Goal: Use online tool/utility: Utilize a website feature to perform a specific function

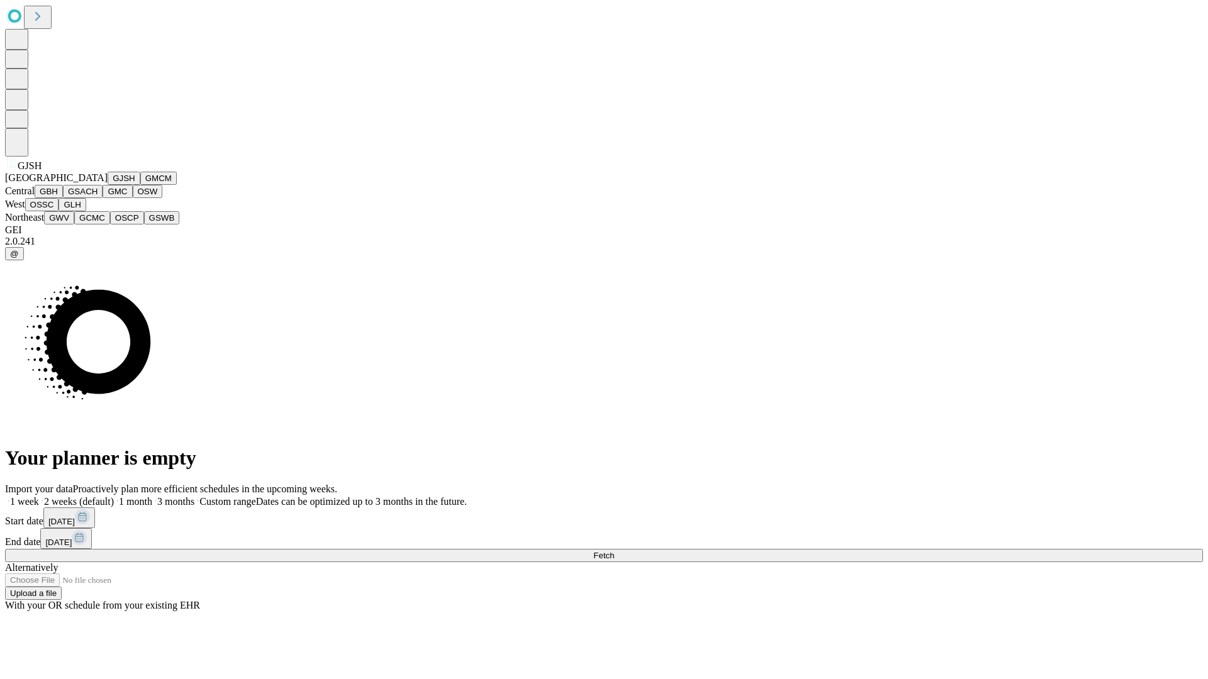
click at [108, 185] on button "GJSH" at bounding box center [124, 178] width 33 height 13
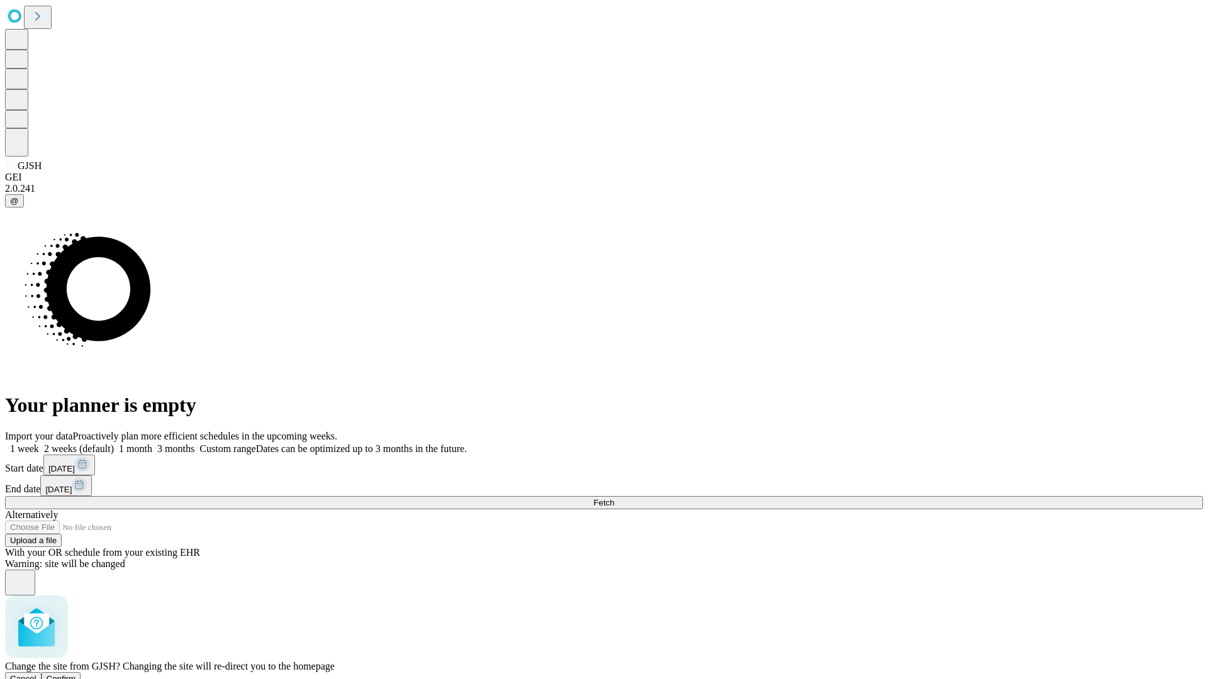
click at [76, 674] on span "Confirm" at bounding box center [62, 678] width 30 height 9
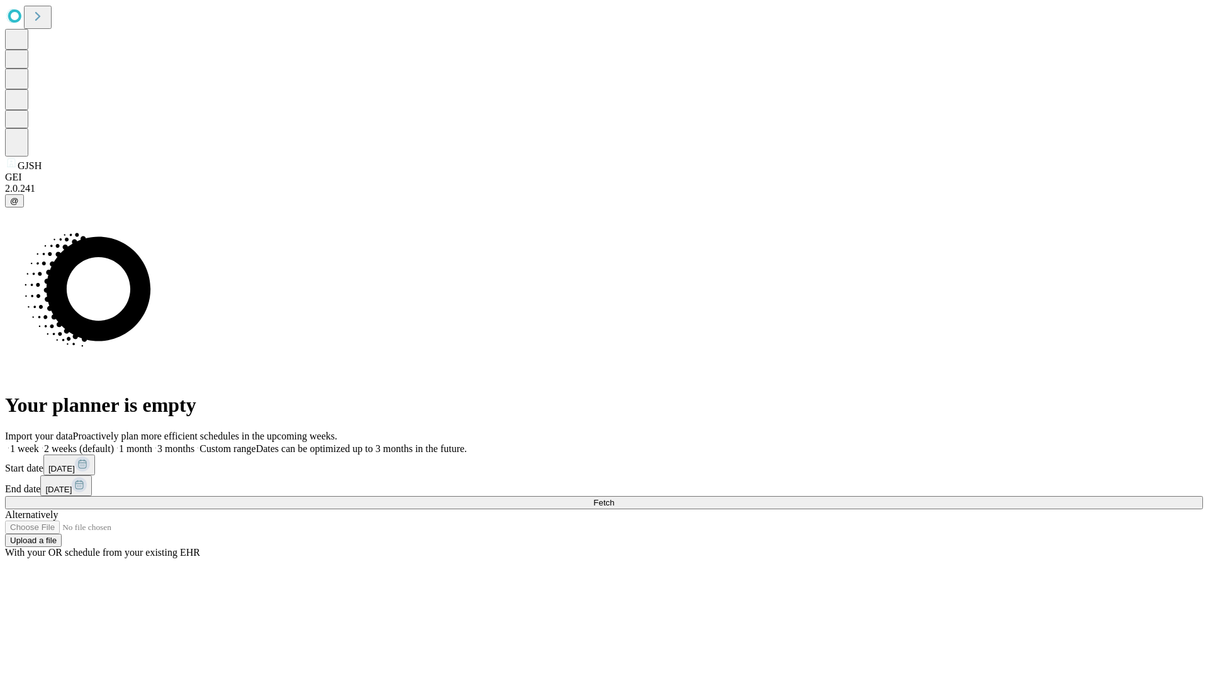
click at [152, 443] on label "1 month" at bounding box center [133, 448] width 38 height 11
click at [614, 498] on span "Fetch" at bounding box center [603, 502] width 21 height 9
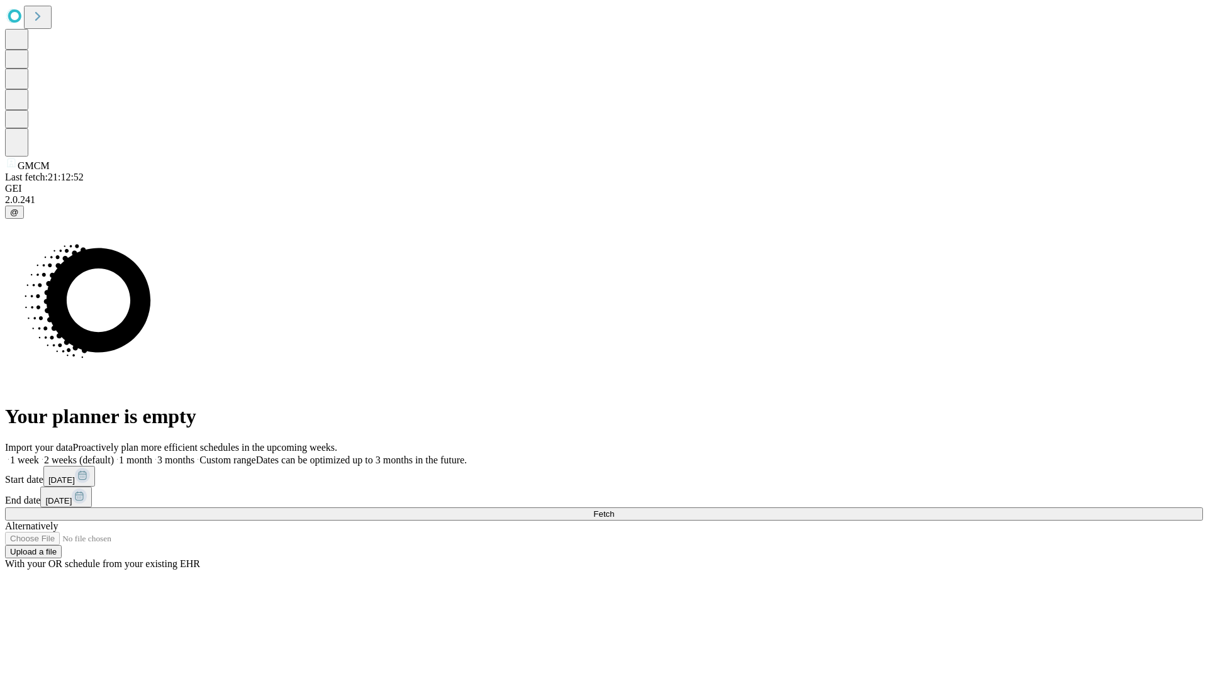
click at [152, 455] on label "1 month" at bounding box center [133, 460] width 38 height 11
click at [614, 509] on span "Fetch" at bounding box center [603, 513] width 21 height 9
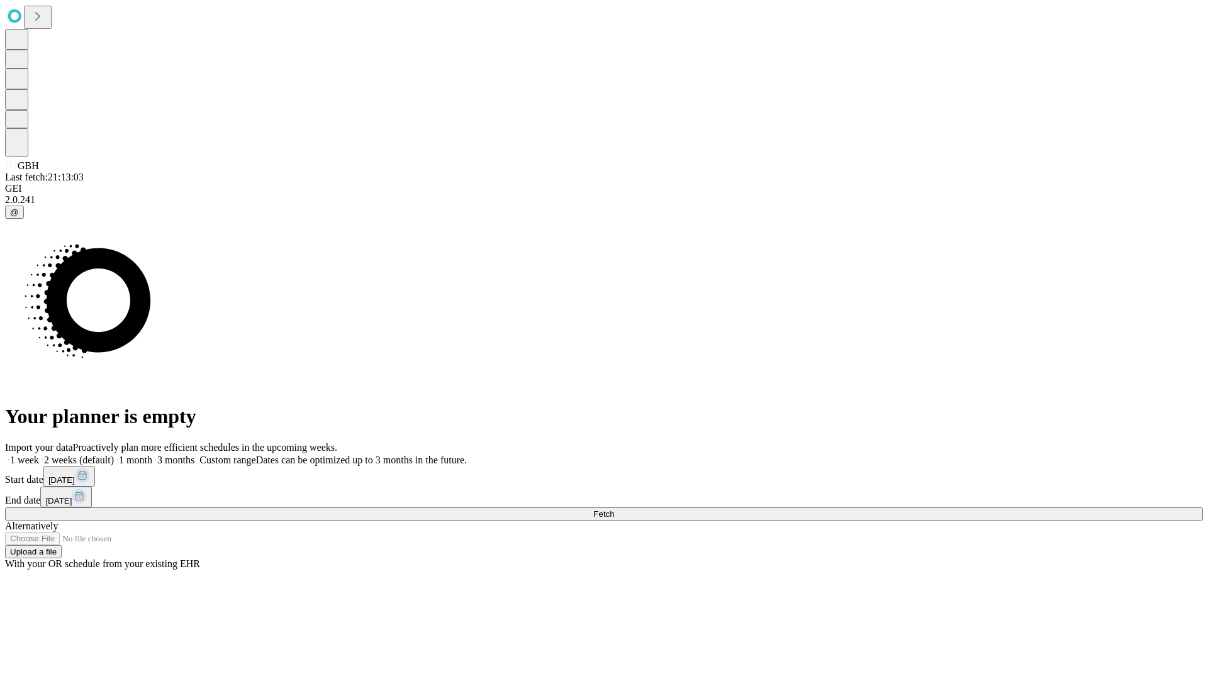
click at [152, 455] on label "1 month" at bounding box center [133, 460] width 38 height 11
click at [614, 509] on span "Fetch" at bounding box center [603, 513] width 21 height 9
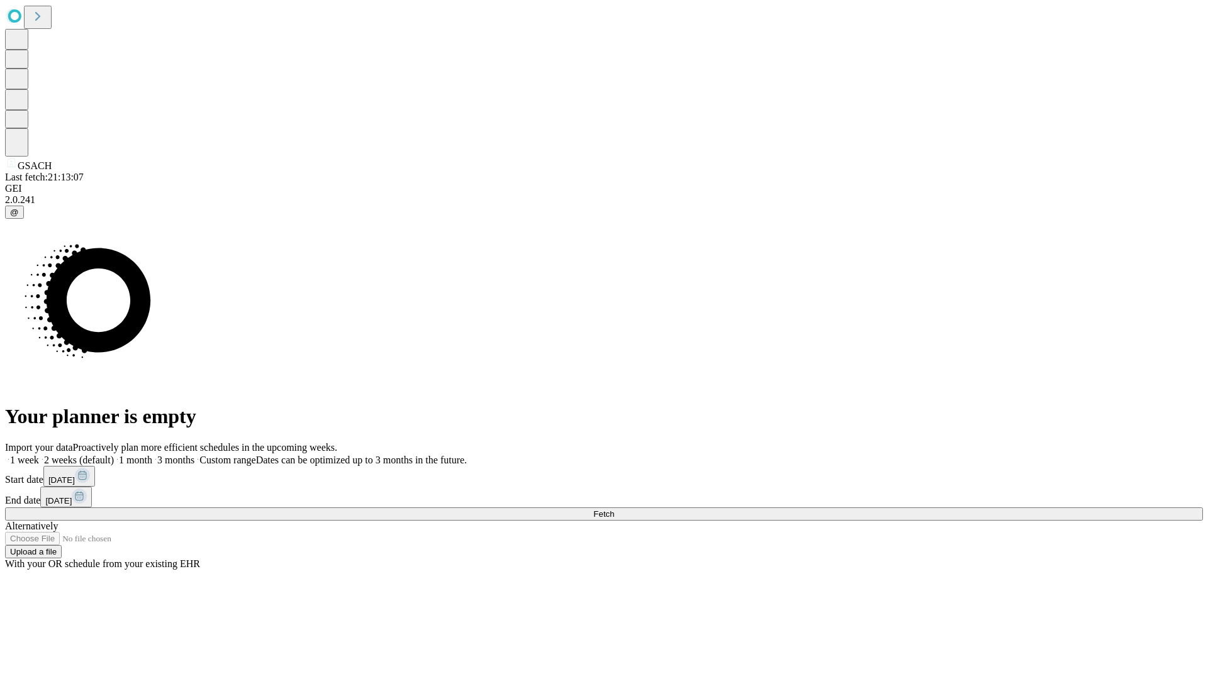
click at [614, 509] on span "Fetch" at bounding box center [603, 513] width 21 height 9
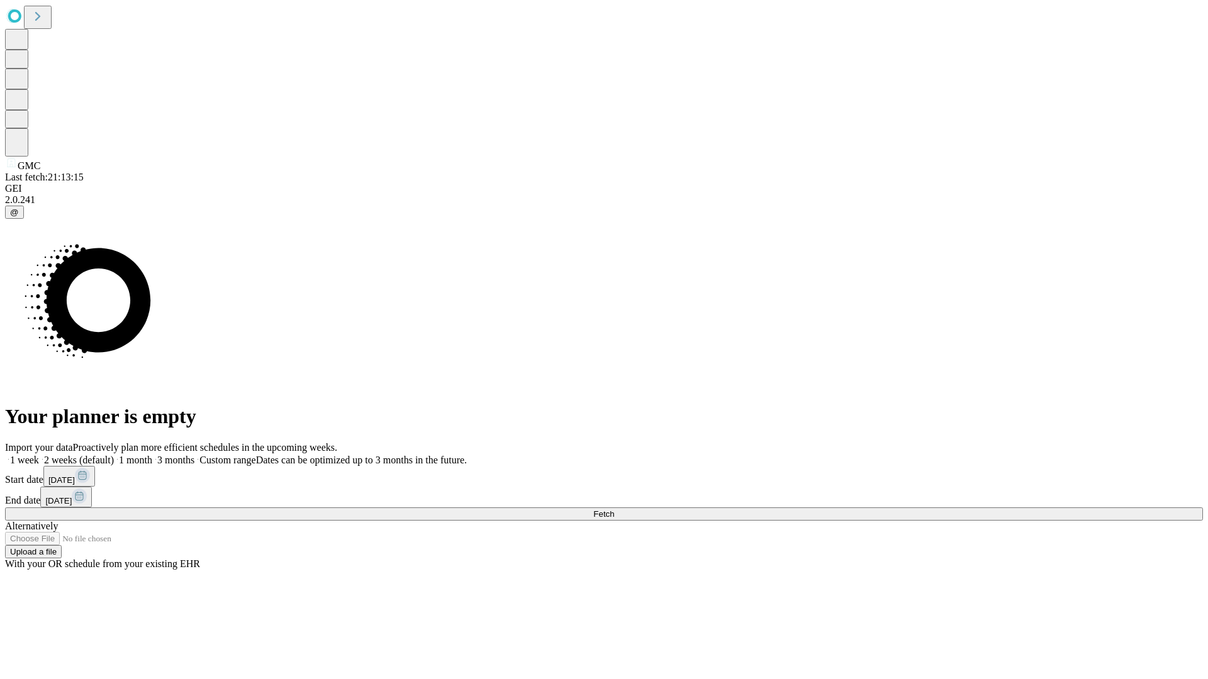
click at [152, 455] on label "1 month" at bounding box center [133, 460] width 38 height 11
click at [614, 509] on span "Fetch" at bounding box center [603, 513] width 21 height 9
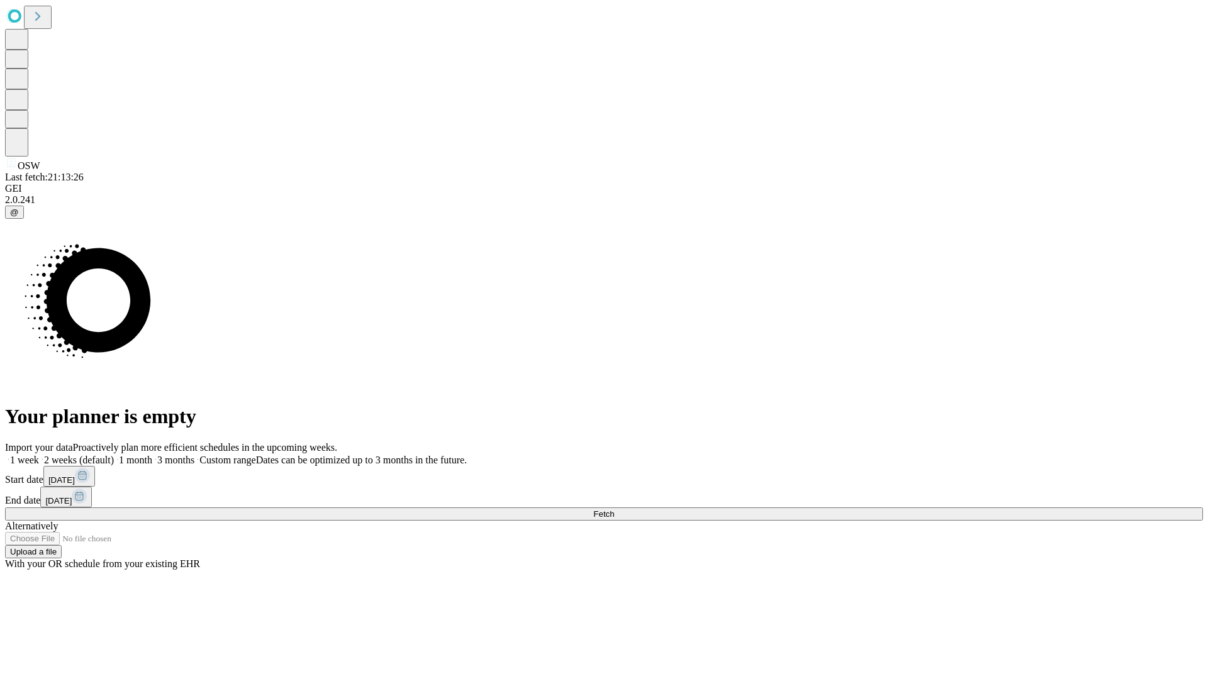
click at [152, 455] on label "1 month" at bounding box center [133, 460] width 38 height 11
click at [614, 509] on span "Fetch" at bounding box center [603, 513] width 21 height 9
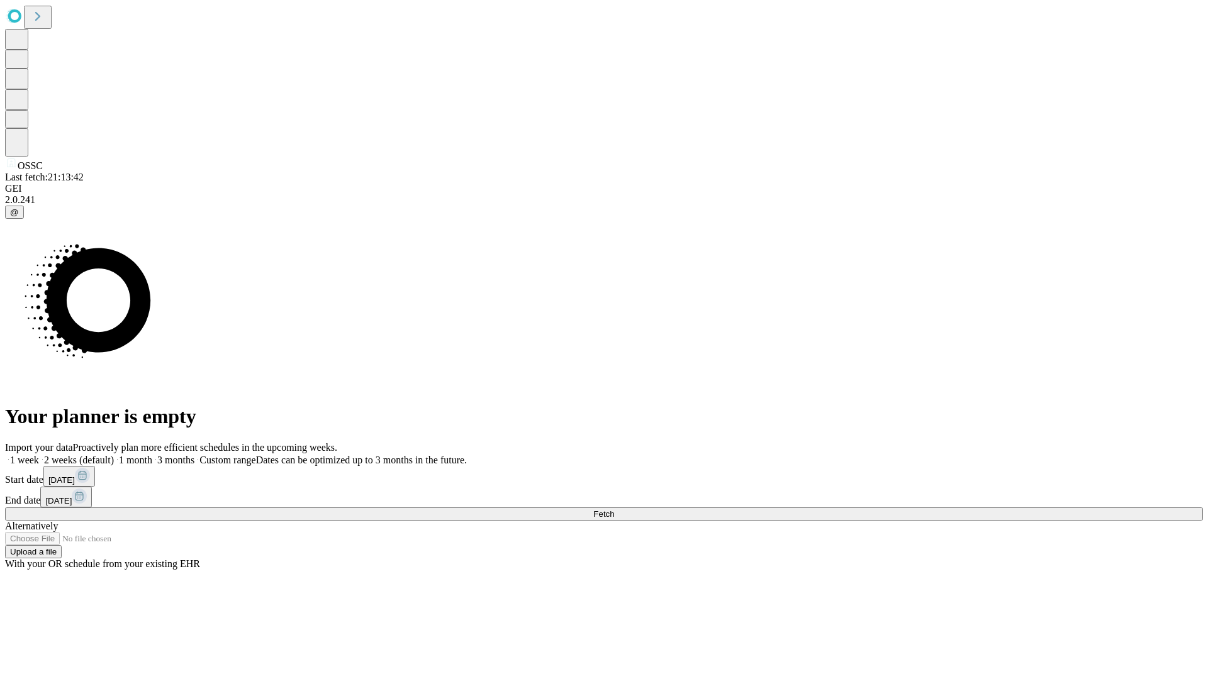
click at [152, 455] on label "1 month" at bounding box center [133, 460] width 38 height 11
click at [614, 509] on span "Fetch" at bounding box center [603, 513] width 21 height 9
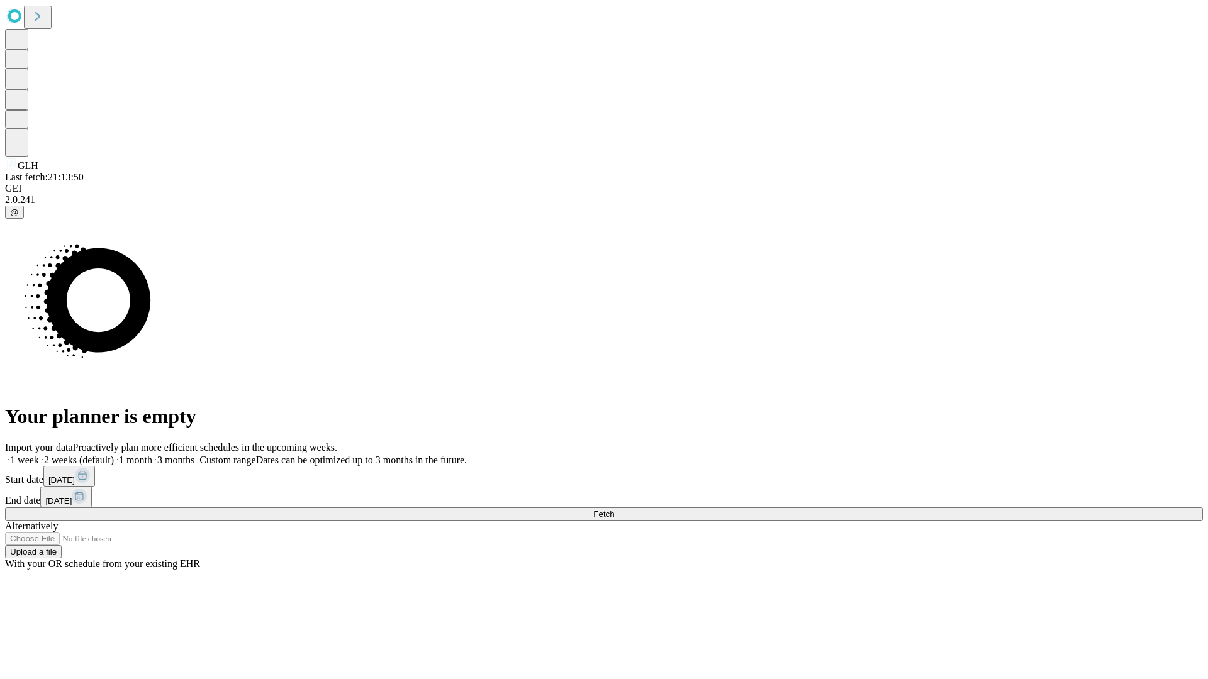
click at [614, 509] on span "Fetch" at bounding box center [603, 513] width 21 height 9
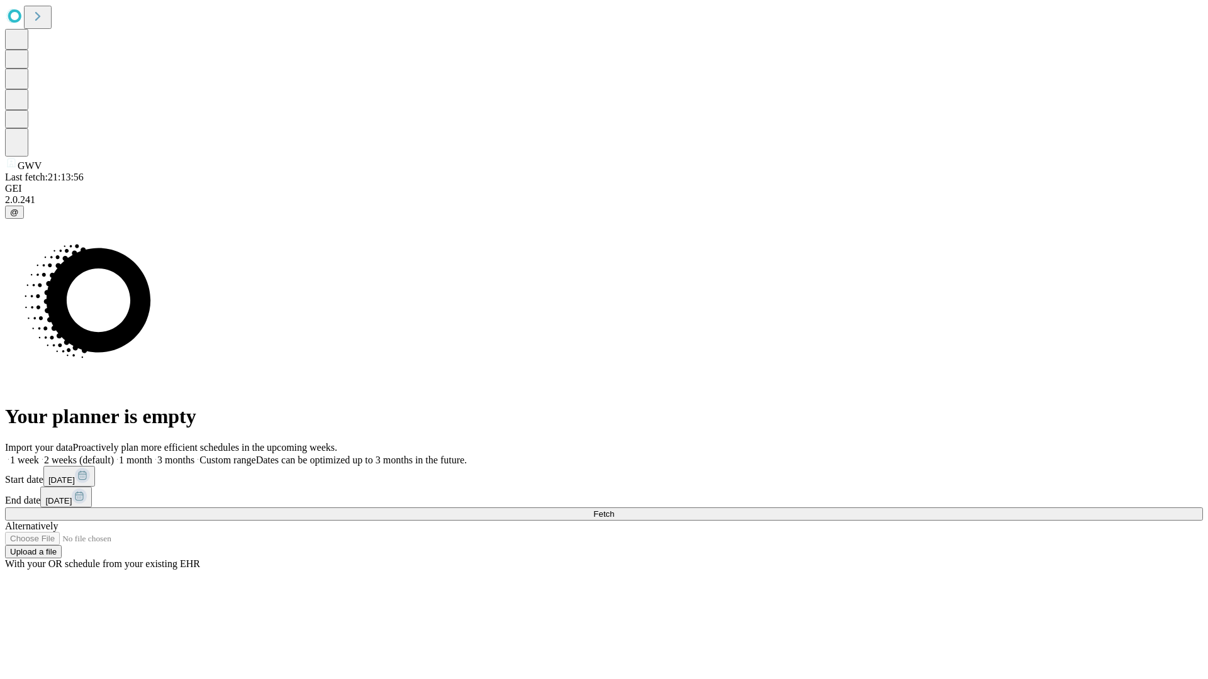
click at [152, 455] on label "1 month" at bounding box center [133, 460] width 38 height 11
click at [614, 509] on span "Fetch" at bounding box center [603, 513] width 21 height 9
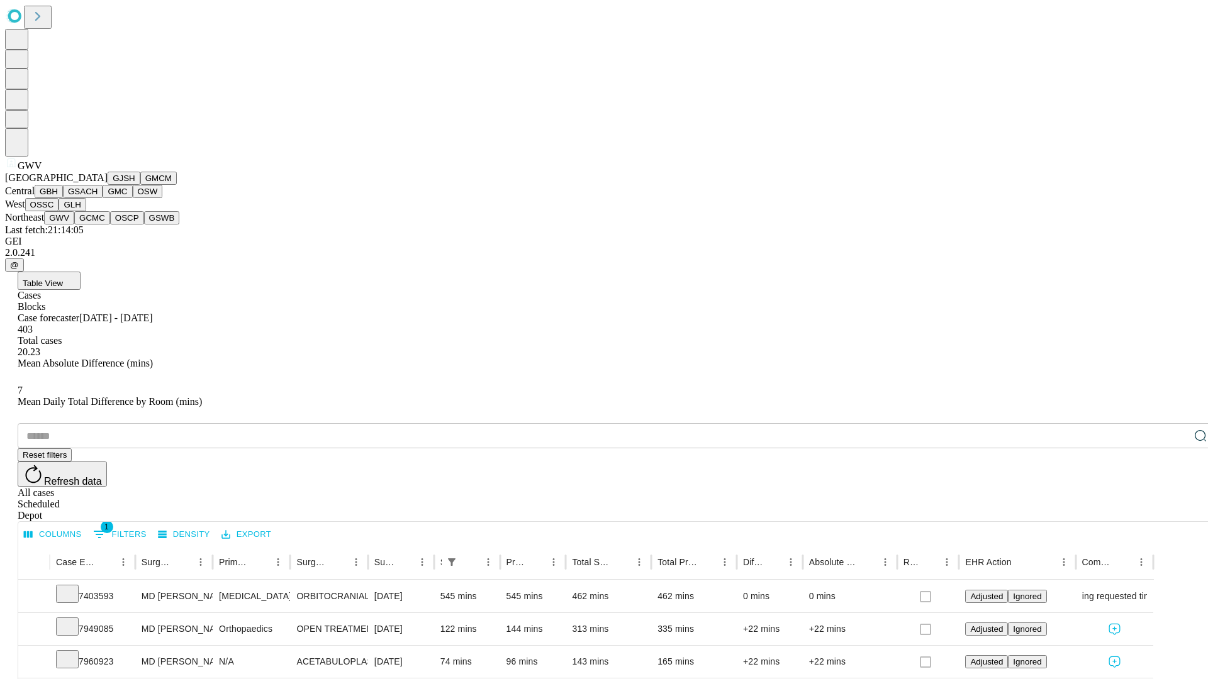
click at [97, 225] on button "GCMC" at bounding box center [92, 217] width 36 height 13
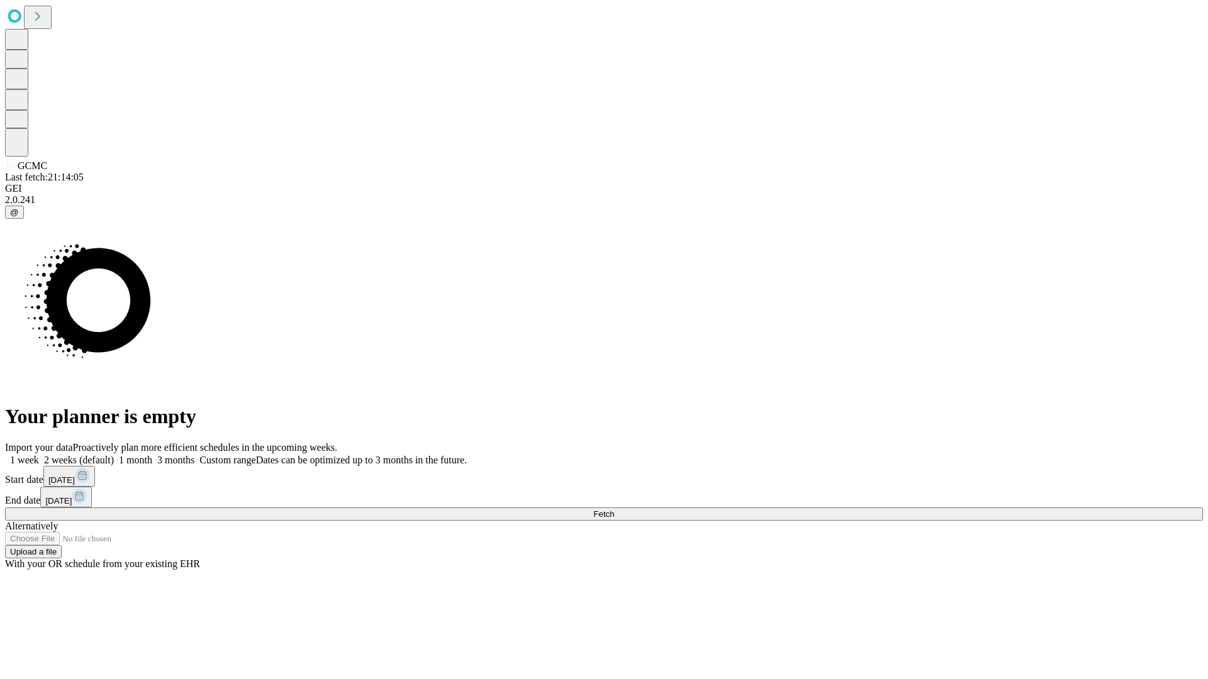
click at [152, 455] on label "1 month" at bounding box center [133, 460] width 38 height 11
click at [614, 509] on span "Fetch" at bounding box center [603, 513] width 21 height 9
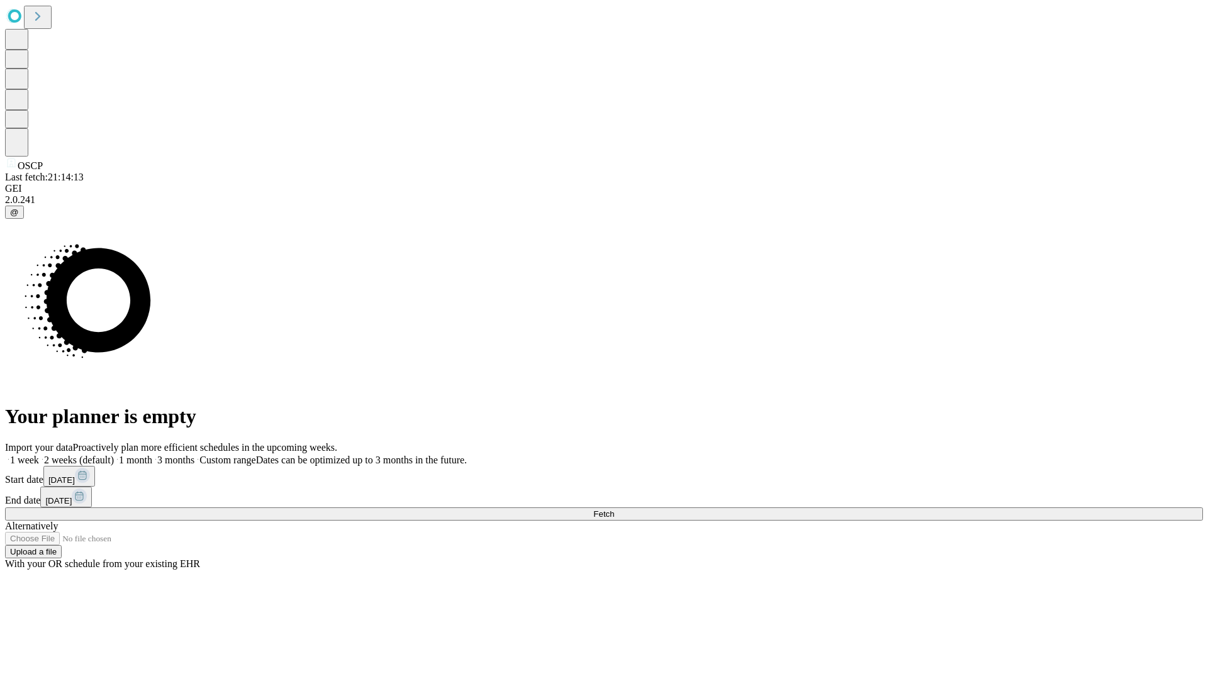
click at [152, 455] on label "1 month" at bounding box center [133, 460] width 38 height 11
click at [614, 509] on span "Fetch" at bounding box center [603, 513] width 21 height 9
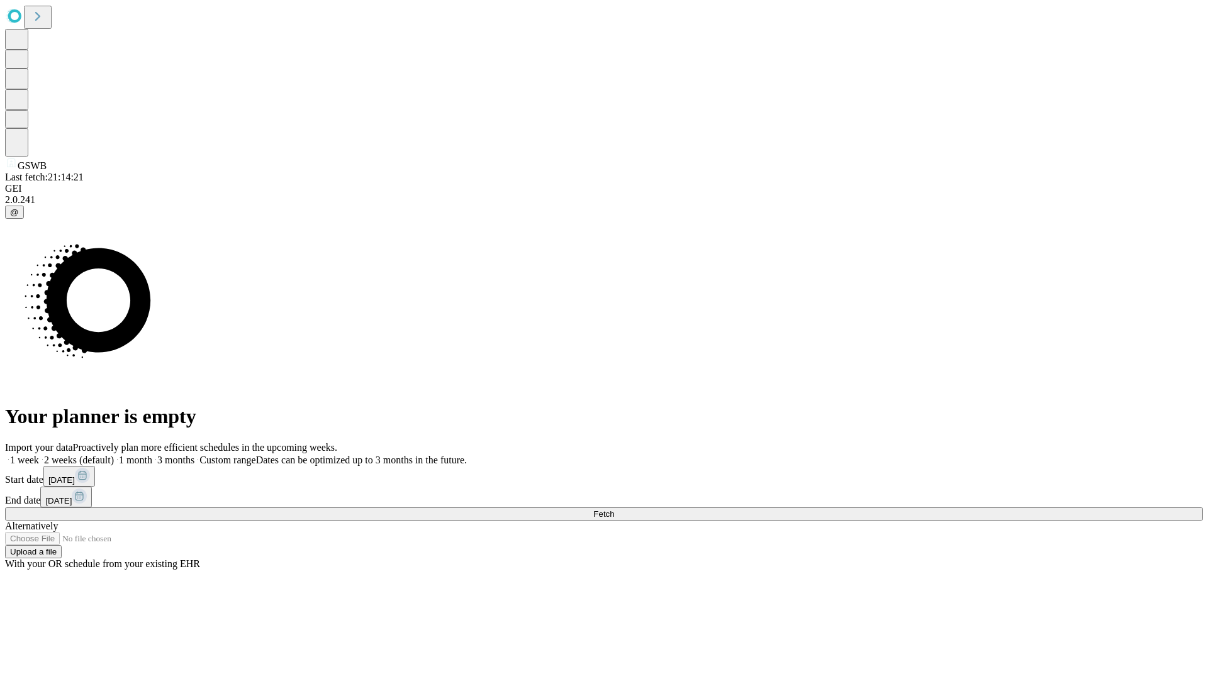
click at [152, 455] on label "1 month" at bounding box center [133, 460] width 38 height 11
click at [614, 509] on span "Fetch" at bounding box center [603, 513] width 21 height 9
